Goal: Transaction & Acquisition: Book appointment/travel/reservation

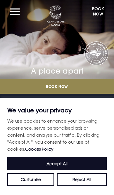
click at [47, 87] on link "Book Now" at bounding box center [57, 86] width 114 height 15
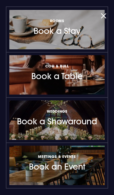
click at [43, 33] on h3 "Rooms Book a Stay" at bounding box center [57, 26] width 47 height 18
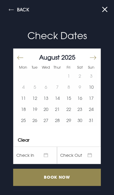
click at [79, 110] on button "23" at bounding box center [79, 108] width 11 height 11
click at [44, 174] on input "Book Now" at bounding box center [56, 177] width 87 height 17
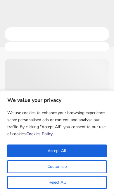
click at [32, 151] on button "Accept All" at bounding box center [56, 150] width 99 height 13
checkbox input "true"
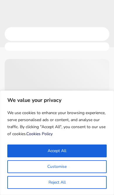
checkbox input "true"
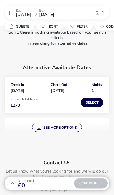
scroll to position [29, 0]
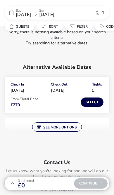
click at [46, 125] on span "See more options" at bounding box center [57, 126] width 40 height 5
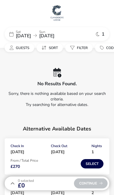
scroll to position [0, 0]
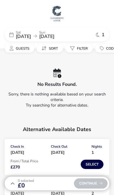
click at [20, 35] on span "[DATE]" at bounding box center [23, 36] width 15 height 6
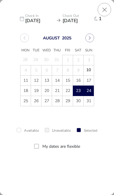
click at [69, 90] on span "22" at bounding box center [68, 91] width 10 height 10
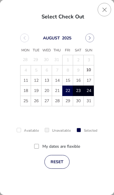
click at [85, 89] on span "24" at bounding box center [89, 91] width 10 height 10
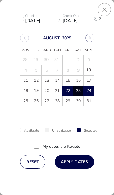
click at [69, 160] on button "Apply Dates" at bounding box center [74, 162] width 39 height 14
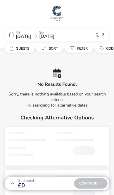
click at [21, 36] on span "[DATE]" at bounding box center [23, 36] width 15 height 6
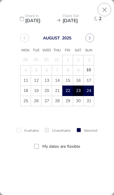
click at [78, 89] on span "23" at bounding box center [78, 91] width 10 height 10
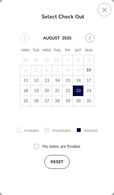
click at [91, 88] on span "24" at bounding box center [89, 91] width 10 height 10
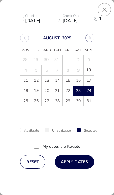
click at [89, 89] on span "24" at bounding box center [89, 91] width 10 height 10
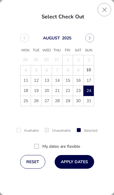
click at [63, 162] on button "Apply Dates" at bounding box center [74, 162] width 39 height 14
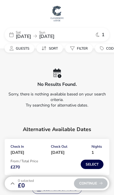
click at [24, 35] on span "[DATE]" at bounding box center [23, 36] width 15 height 6
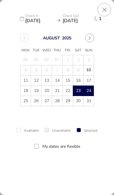
click at [89, 89] on span "24" at bounding box center [89, 91] width 10 height 10
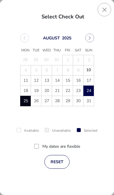
click at [23, 97] on span "25" at bounding box center [26, 101] width 10 height 10
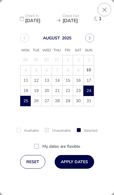
click at [67, 163] on button "Apply Dates" at bounding box center [74, 162] width 39 height 14
